Goal: Check status: Check status

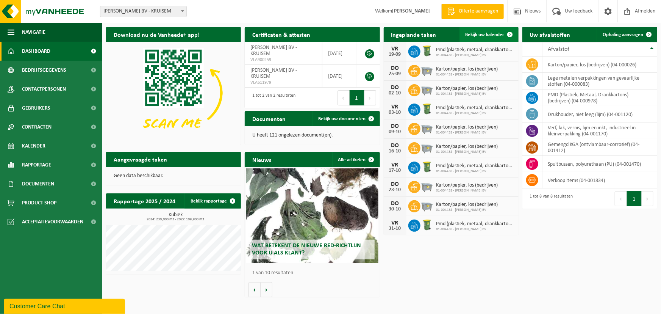
click at [479, 36] on span "Bekijk uw kalender" at bounding box center [484, 34] width 39 height 5
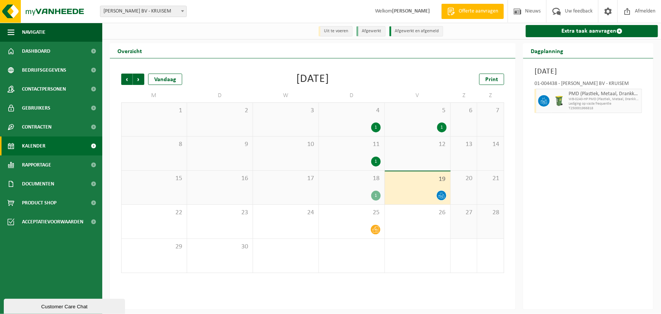
click at [417, 117] on div "5 1" at bounding box center [418, 119] width 66 height 33
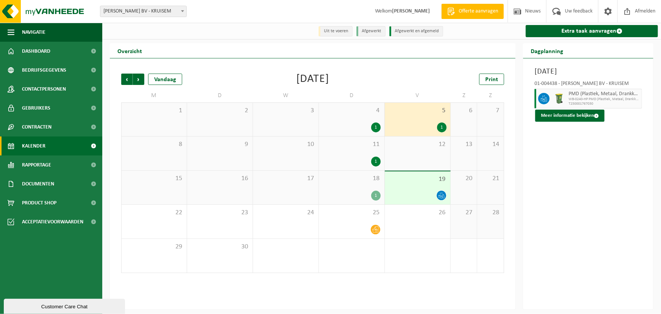
click at [407, 188] on div "19" at bounding box center [418, 187] width 66 height 33
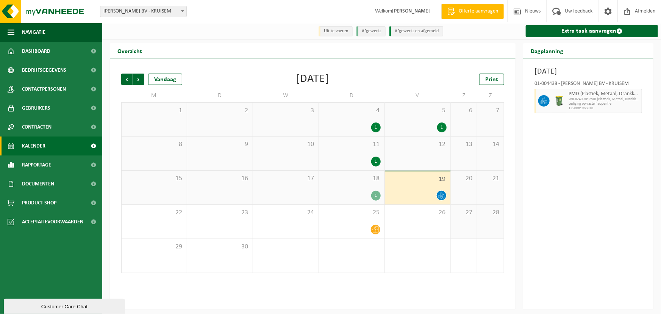
click at [409, 127] on div "1" at bounding box center [418, 127] width 58 height 10
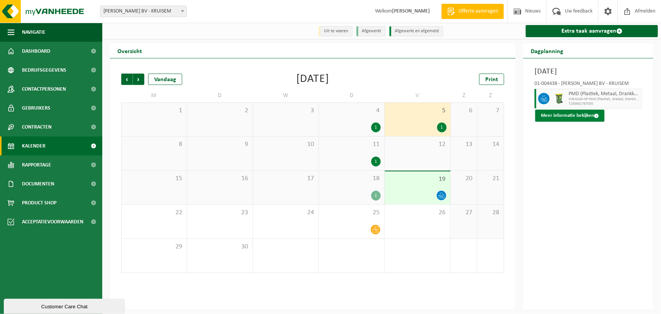
click at [581, 117] on button "Meer informatie bekijken" at bounding box center [569, 115] width 69 height 12
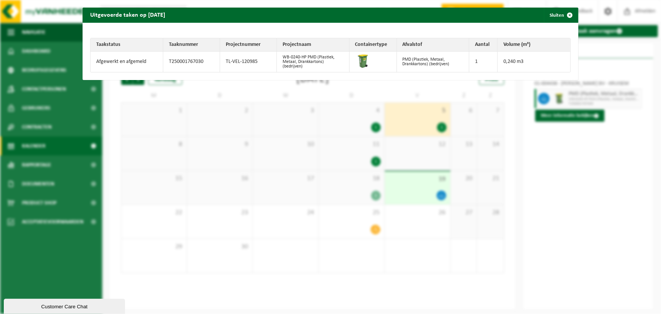
click at [570, 196] on div "Uitgevoerde taken op [DATE] Sluiten Taakstatus Taaknummer Projectnummer Project…" at bounding box center [330, 157] width 661 height 314
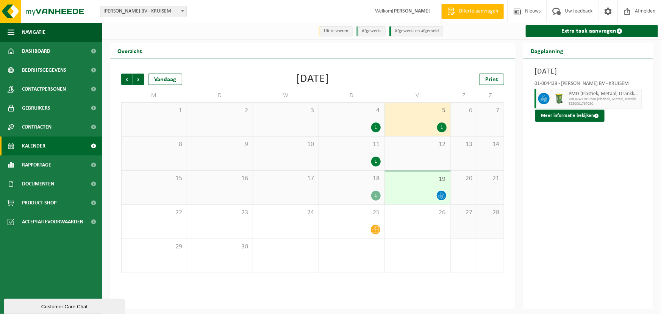
click at [398, 114] on span "5" at bounding box center [418, 110] width 58 height 8
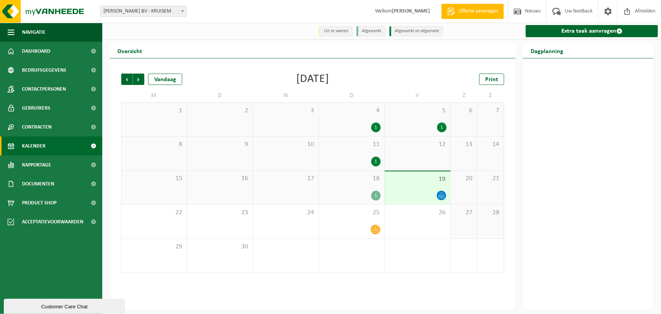
click at [417, 122] on div "5 1" at bounding box center [418, 119] width 66 height 33
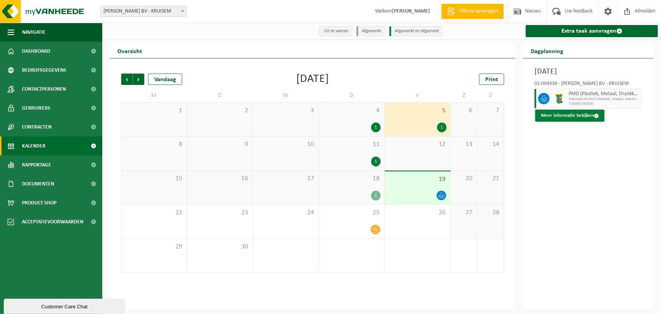
click at [557, 116] on button "Meer informatie bekijken" at bounding box center [569, 115] width 69 height 12
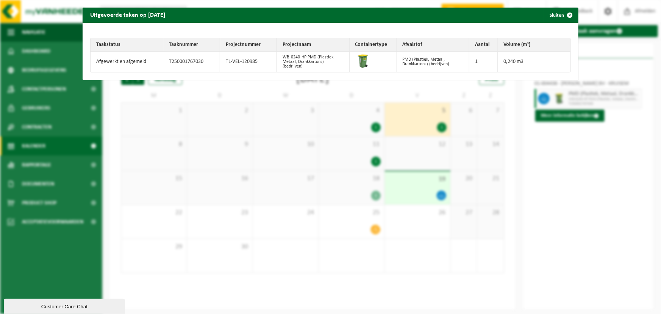
click at [595, 175] on div "Uitgevoerde taken op [DATE] Sluiten Taakstatus Taaknummer Projectnummer Project…" at bounding box center [330, 157] width 661 height 314
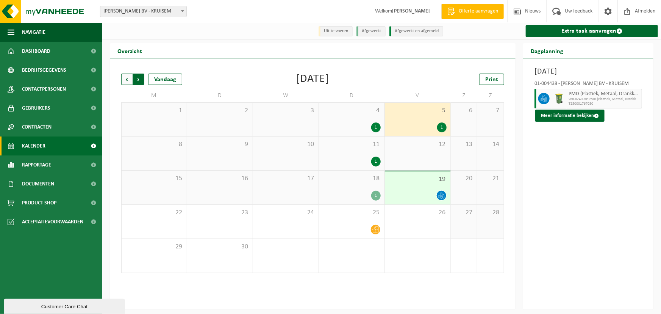
click at [123, 80] on span "Vorige" at bounding box center [126, 78] width 11 height 11
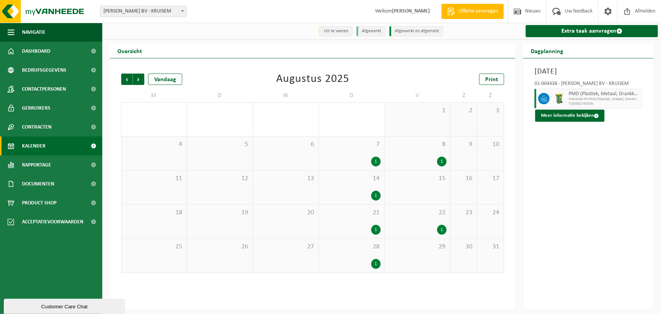
click at [427, 148] on span "8" at bounding box center [418, 144] width 58 height 8
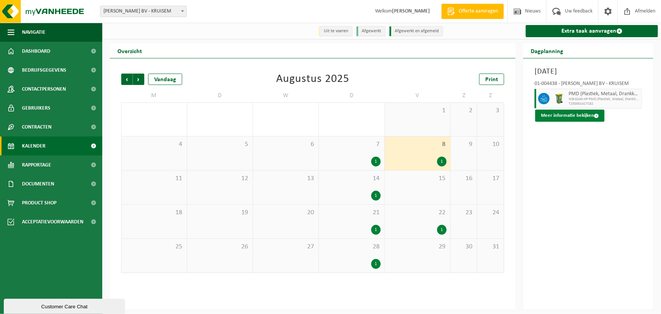
click at [562, 114] on button "Meer informatie bekijken" at bounding box center [569, 115] width 69 height 12
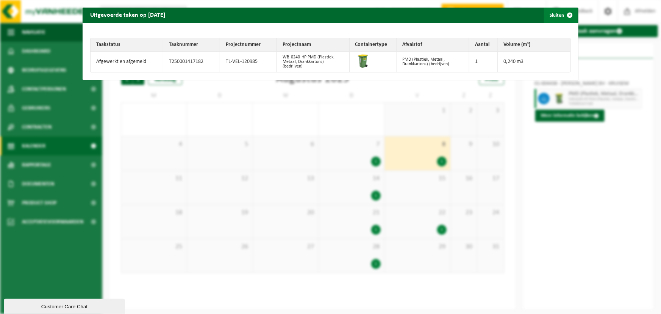
click at [554, 16] on button "Sluiten" at bounding box center [561, 15] width 34 height 15
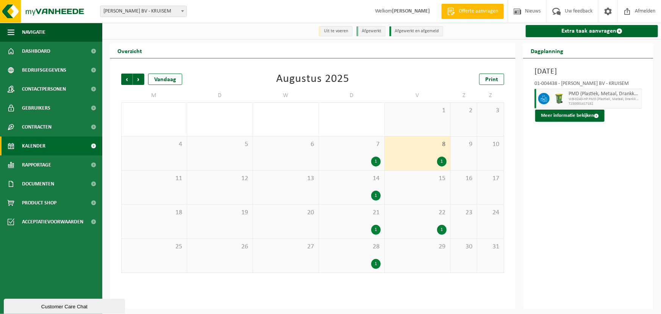
click at [415, 214] on span "22" at bounding box center [418, 212] width 58 height 8
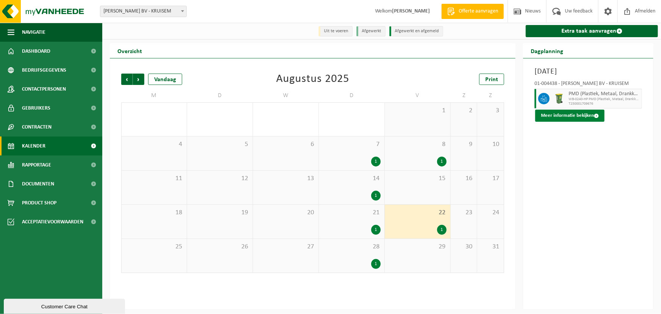
click at [574, 117] on button "Meer informatie bekijken" at bounding box center [569, 115] width 69 height 12
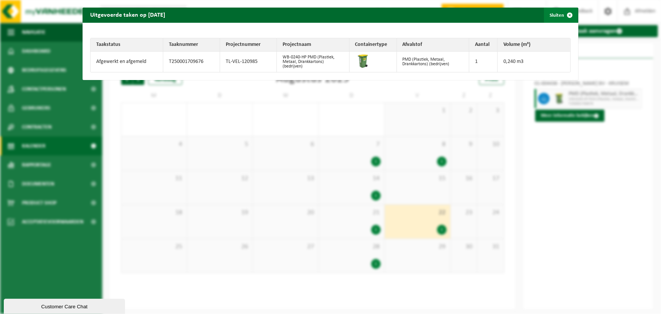
click at [562, 16] on span "button" at bounding box center [569, 15] width 15 height 15
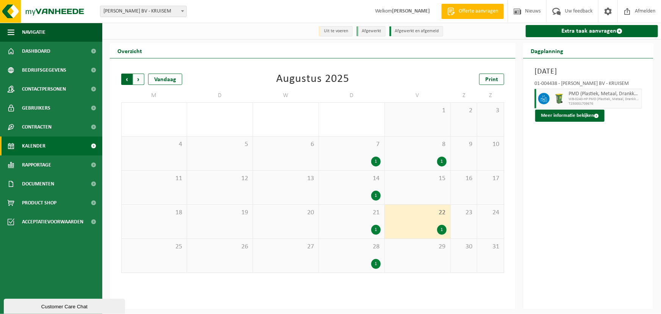
click at [137, 80] on span "Volgende" at bounding box center [138, 78] width 11 height 11
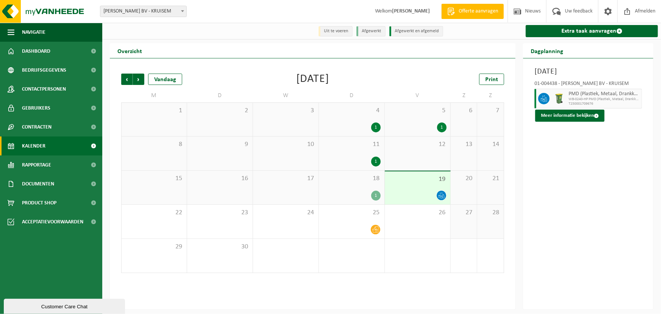
click at [352, 187] on div "18 1" at bounding box center [352, 187] width 66 height 34
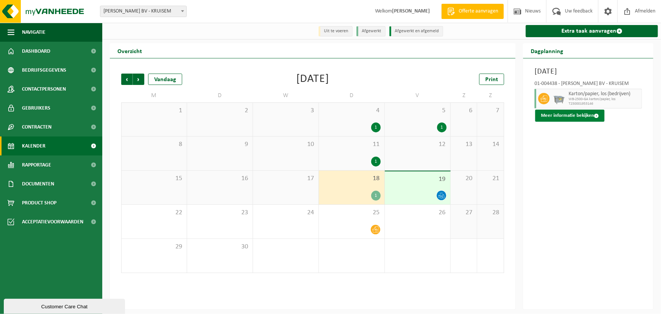
click at [559, 114] on button "Meer informatie bekijken" at bounding box center [569, 115] width 69 height 12
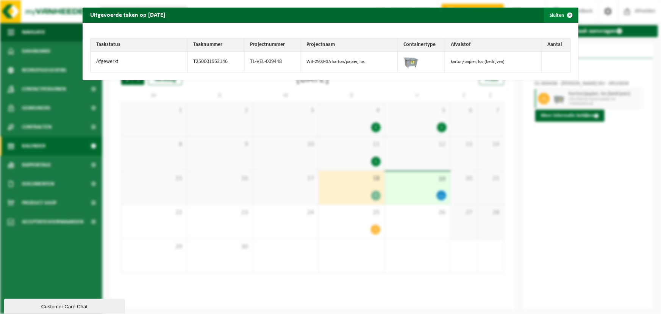
click at [564, 14] on span "button" at bounding box center [569, 15] width 15 height 15
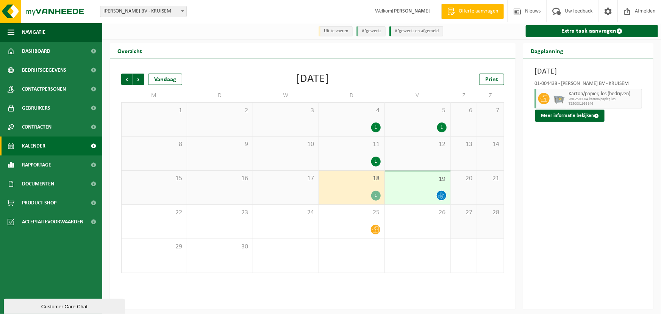
click at [365, 147] on span "11" at bounding box center [352, 144] width 58 height 8
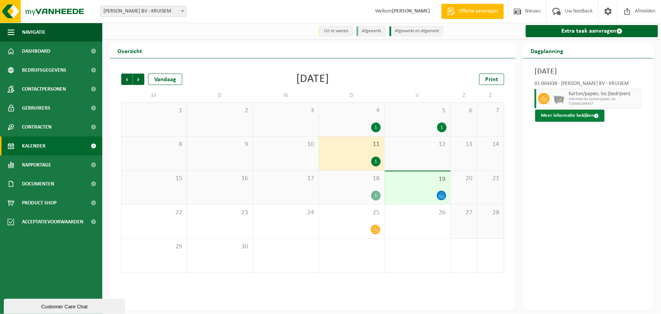
click at [568, 116] on button "Meer informatie bekijken" at bounding box center [569, 115] width 69 height 12
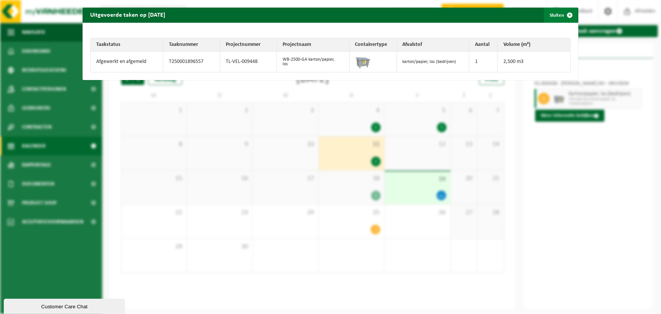
click at [562, 16] on span "button" at bounding box center [569, 15] width 15 height 15
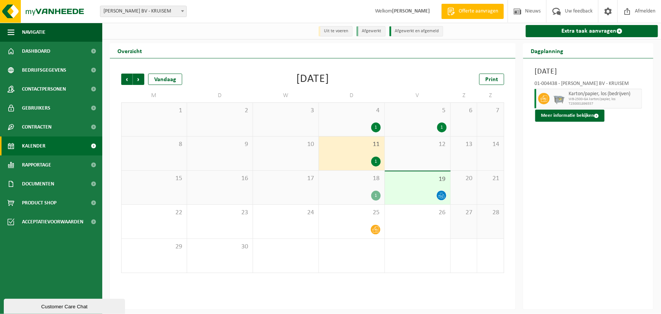
click at [361, 122] on div "4 1" at bounding box center [352, 119] width 66 height 33
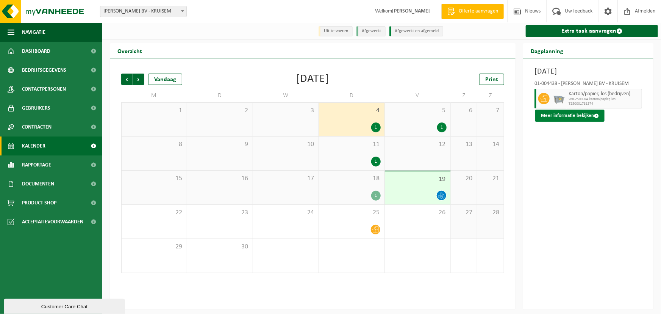
click at [561, 114] on button "Meer informatie bekijken" at bounding box center [569, 115] width 69 height 12
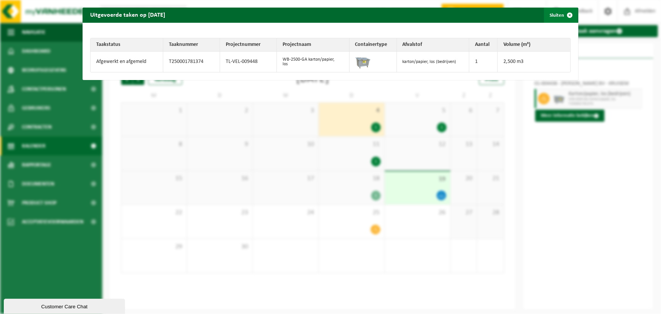
click at [554, 15] on button "Sluiten" at bounding box center [561, 15] width 34 height 15
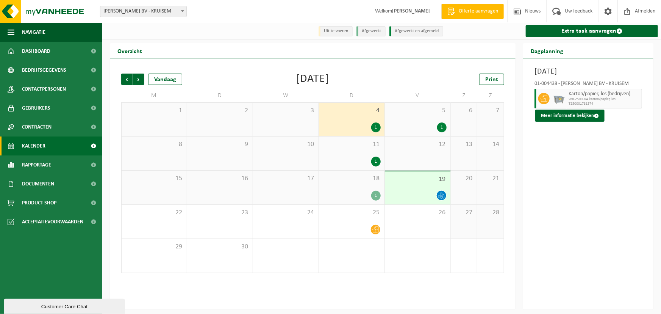
click at [543, 213] on div "[DATE] 01-004438 - [PERSON_NAME] BV - KRUISEM Karton/papier, los (bedrijven) WB…" at bounding box center [588, 183] width 130 height 251
click at [347, 181] on span "18" at bounding box center [352, 178] width 58 height 8
